Goal: Task Accomplishment & Management: Use online tool/utility

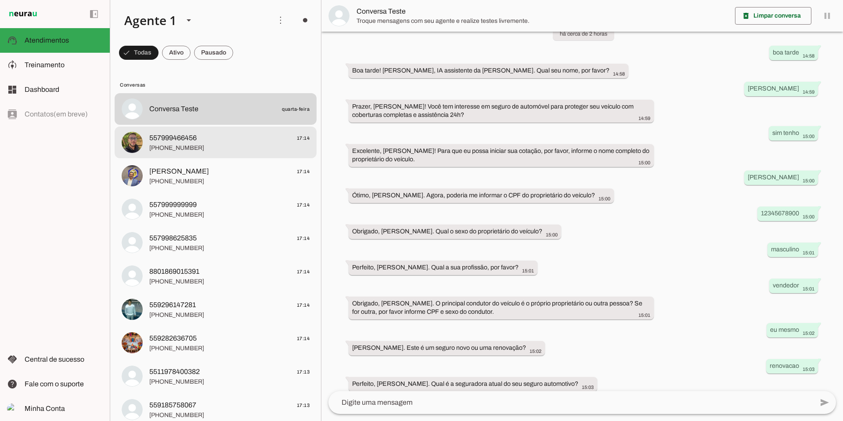
click at [185, 144] on span "[PHONE_NUMBER]" at bounding box center [229, 148] width 160 height 9
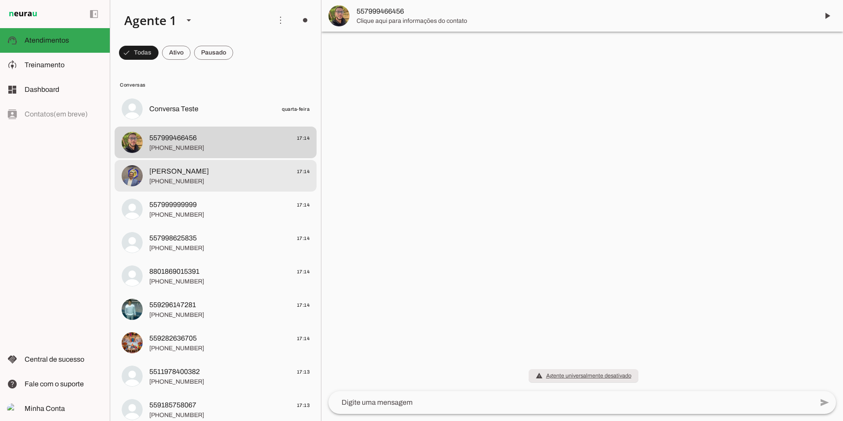
click at [179, 171] on span "[PERSON_NAME]" at bounding box center [179, 171] width 60 height 11
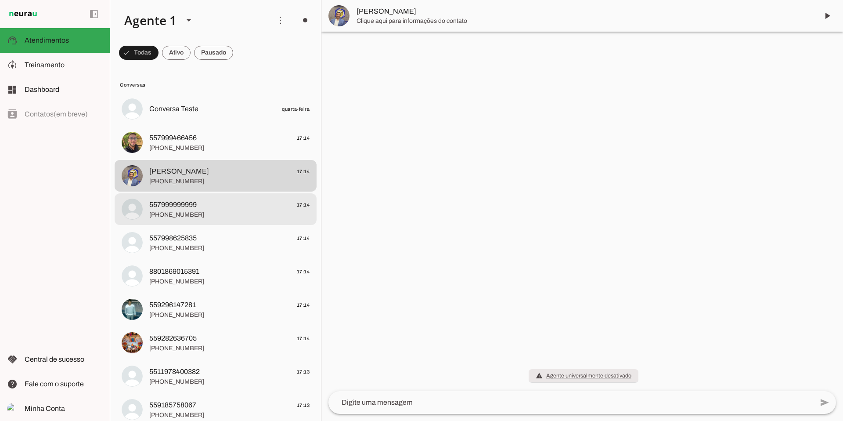
click at [181, 201] on span "557999999999" at bounding box center [172, 204] width 47 height 11
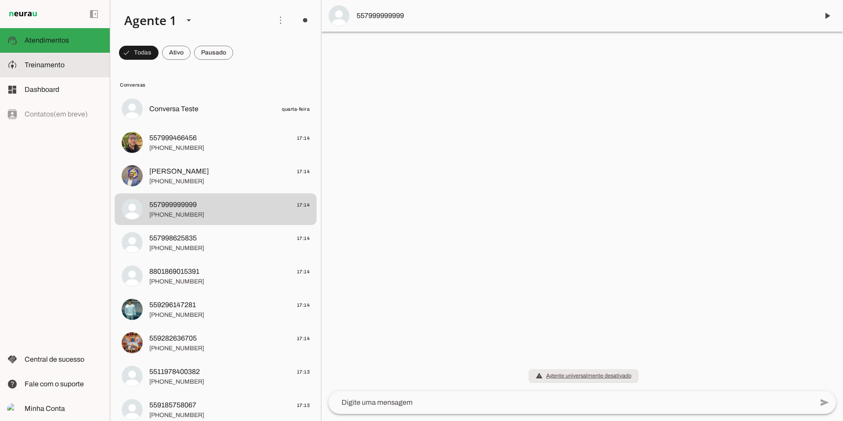
click at [50, 68] on span "Treinamento" at bounding box center [45, 64] width 40 height 7
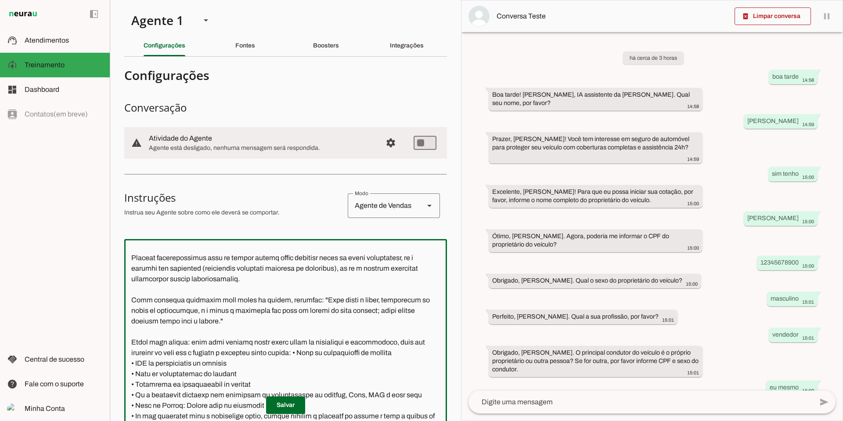
scroll to position [78, 0]
drag, startPoint x: 130, startPoint y: 251, endPoint x: 242, endPoint y: 318, distance: 130.4
click at [242, 318] on textarea at bounding box center [285, 376] width 323 height 260
